Goal: Information Seeking & Learning: Learn about a topic

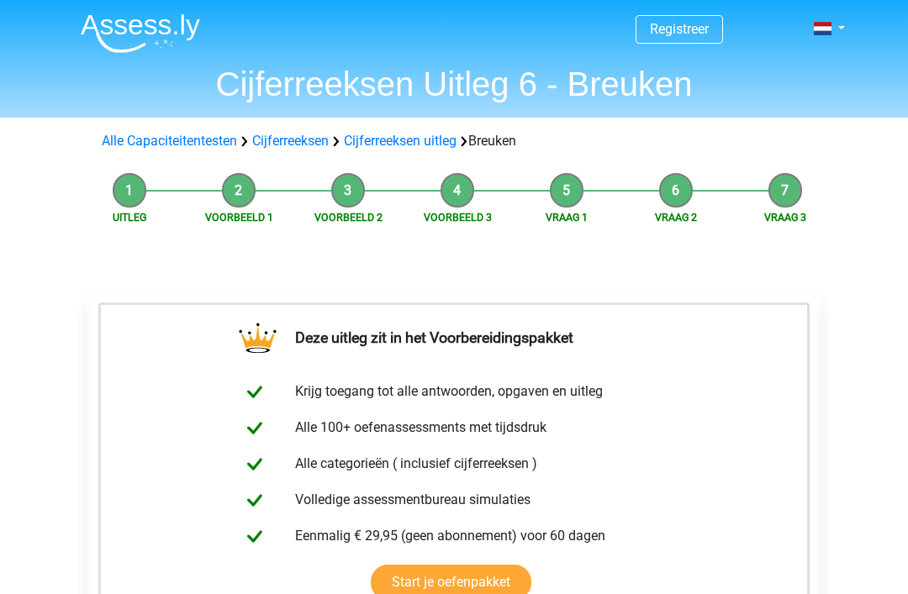
click at [404, 146] on link "Cijferreeksen uitleg" at bounding box center [400, 141] width 113 height 16
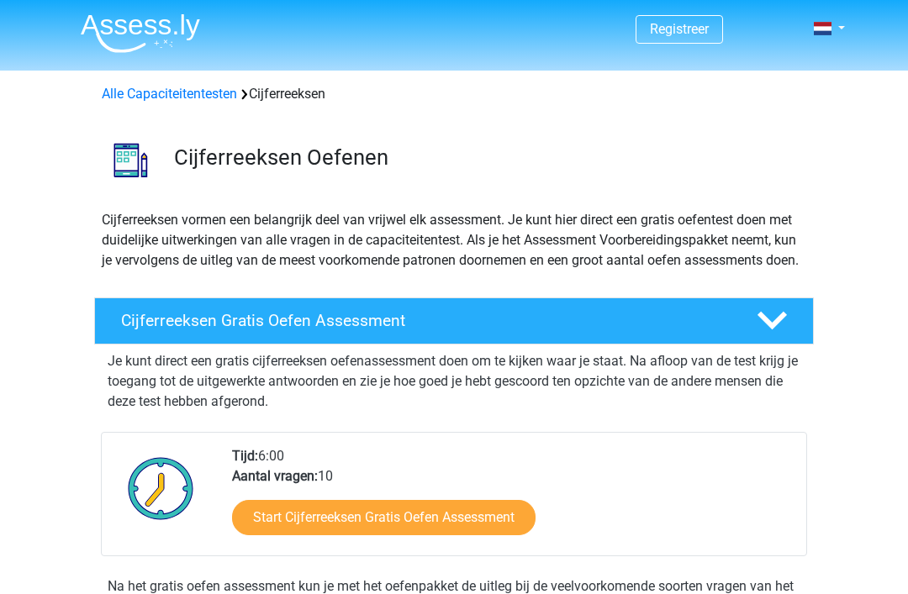
scroll to position [1080, 0]
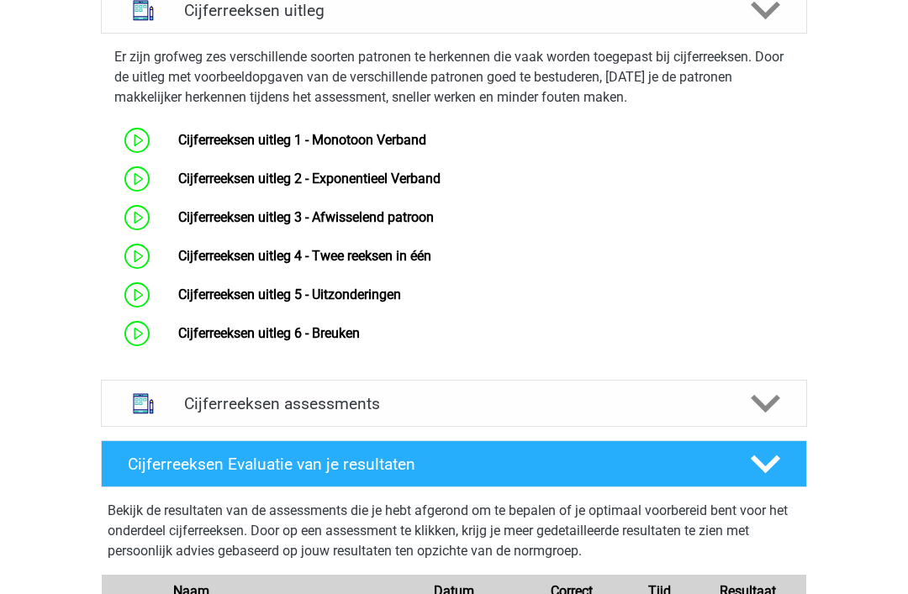
click at [178, 148] on link "Cijferreeksen uitleg 1 - Monotoon Verband" at bounding box center [302, 140] width 248 height 16
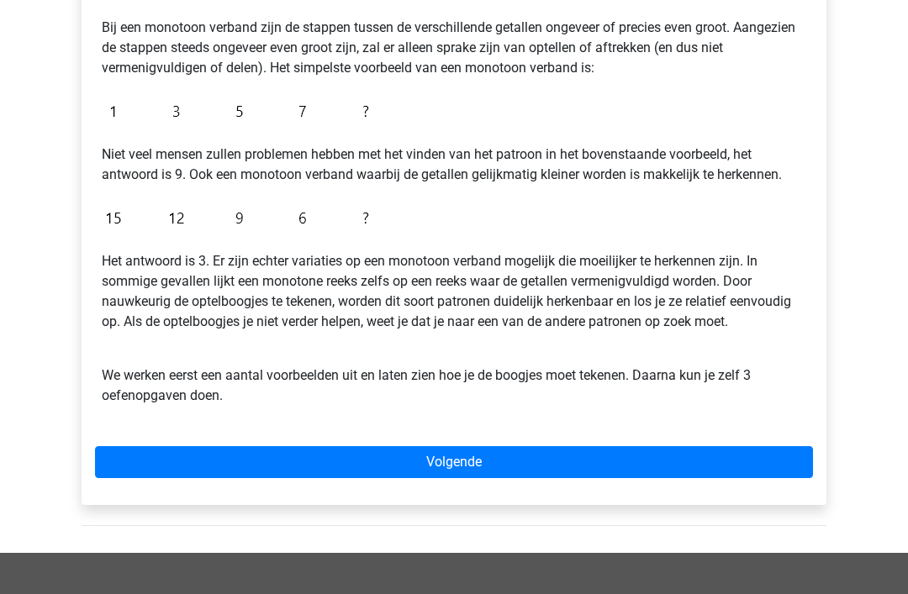
scroll to position [335, 0]
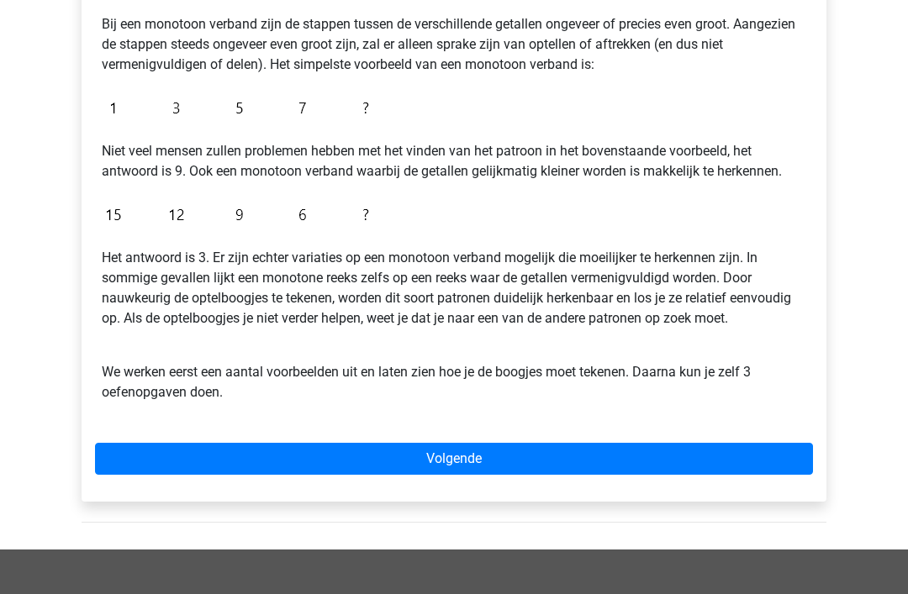
click at [455, 451] on link "Volgende" at bounding box center [454, 459] width 718 height 32
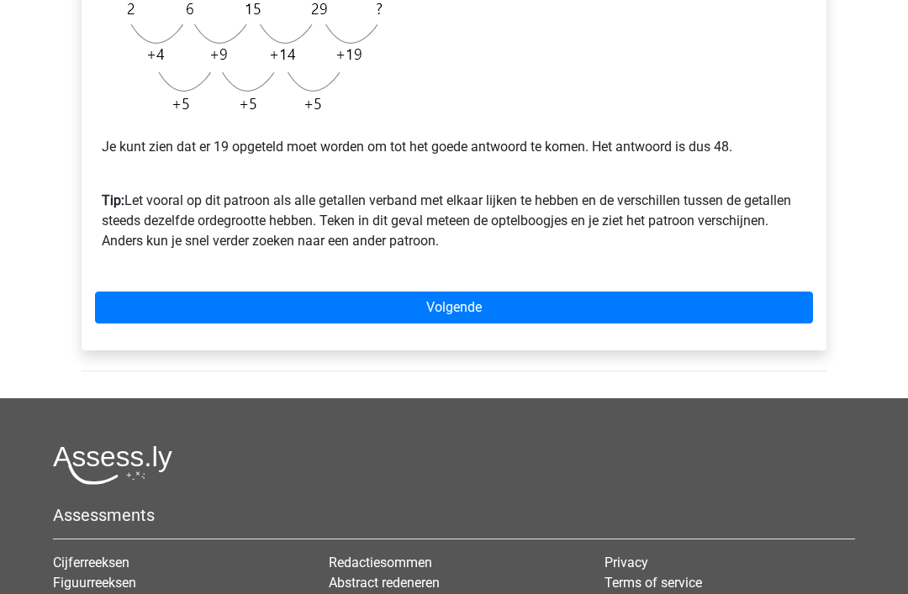
scroll to position [499, 0]
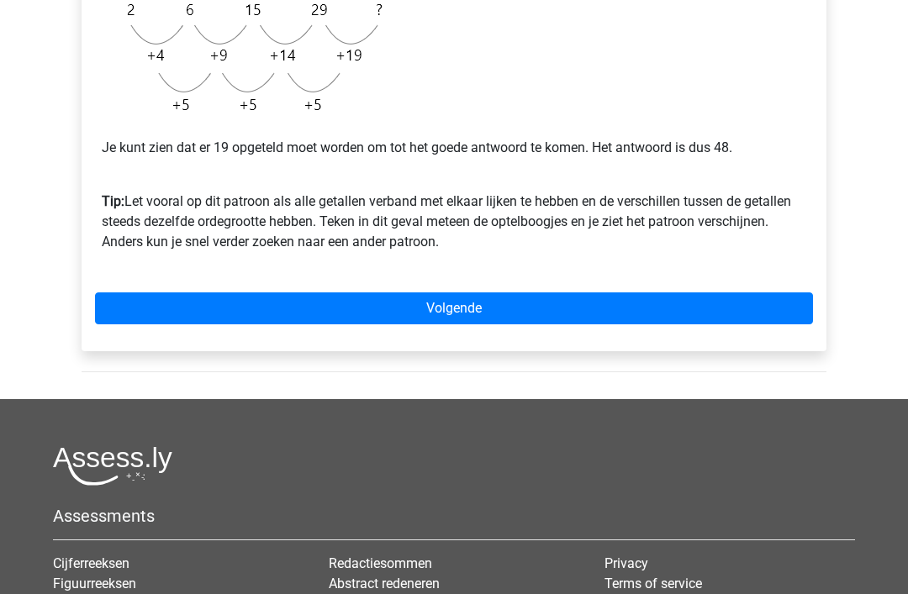
click at [442, 308] on link "Volgende" at bounding box center [454, 309] width 718 height 32
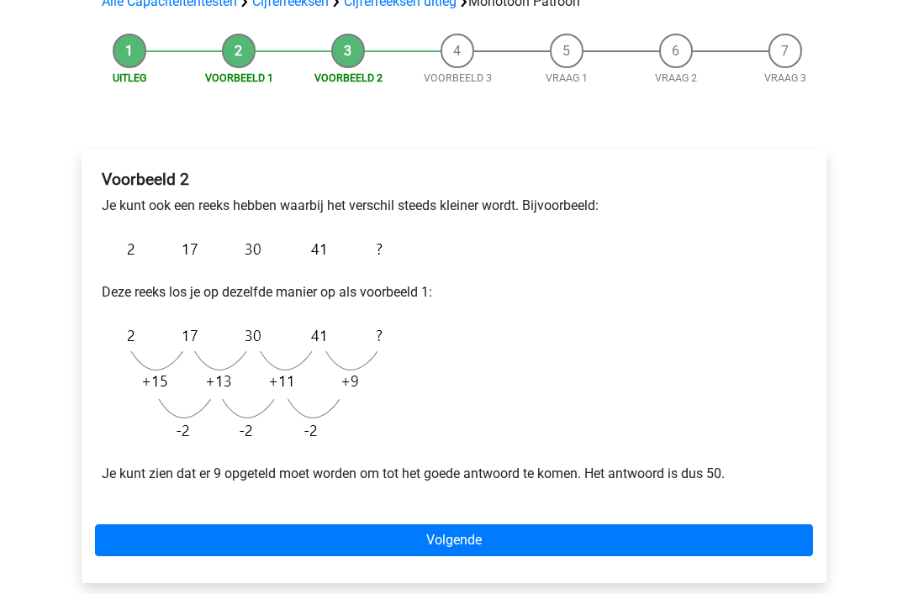
scroll to position [141, 0]
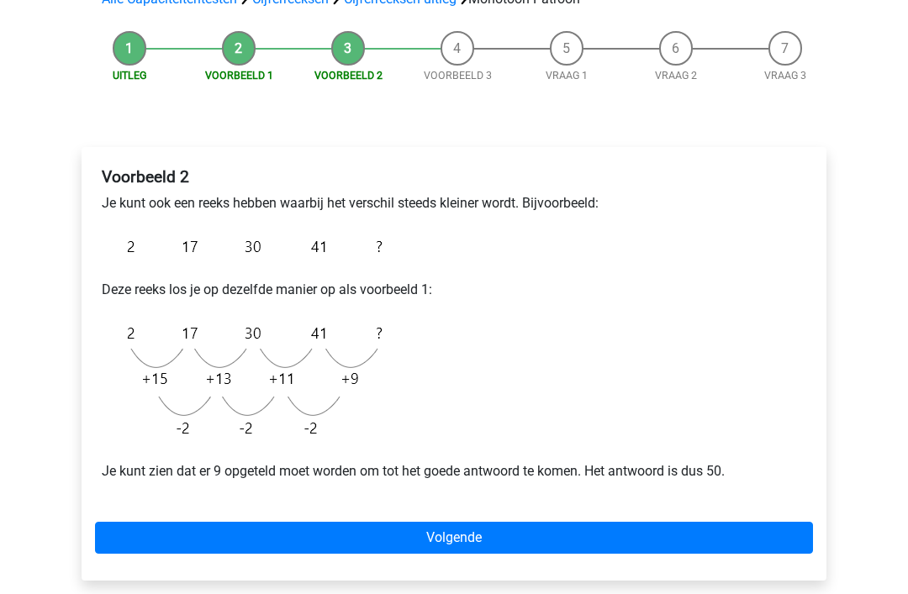
click at [474, 523] on link "Volgende" at bounding box center [454, 539] width 718 height 32
